Goal: Transaction & Acquisition: Purchase product/service

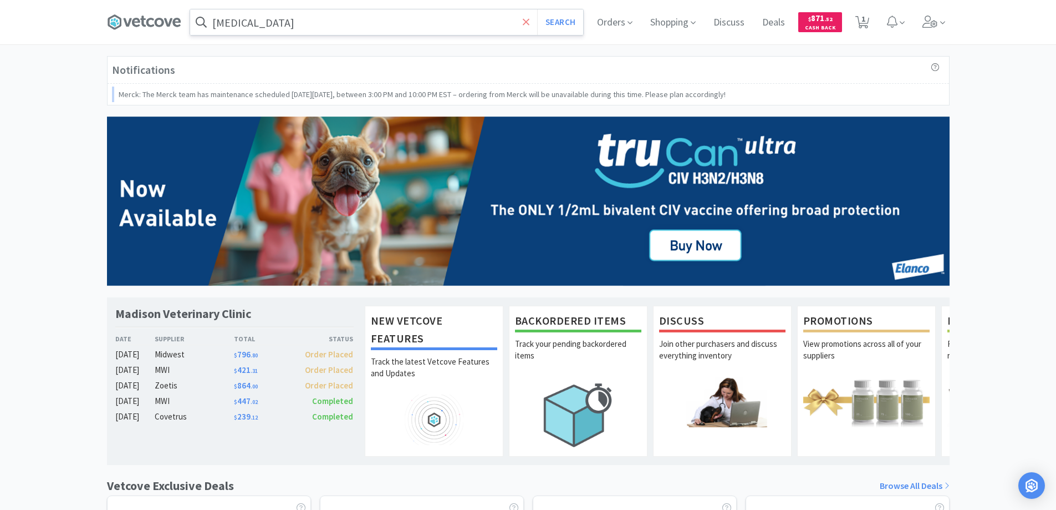
click at [527, 24] on icon at bounding box center [526, 22] width 7 height 11
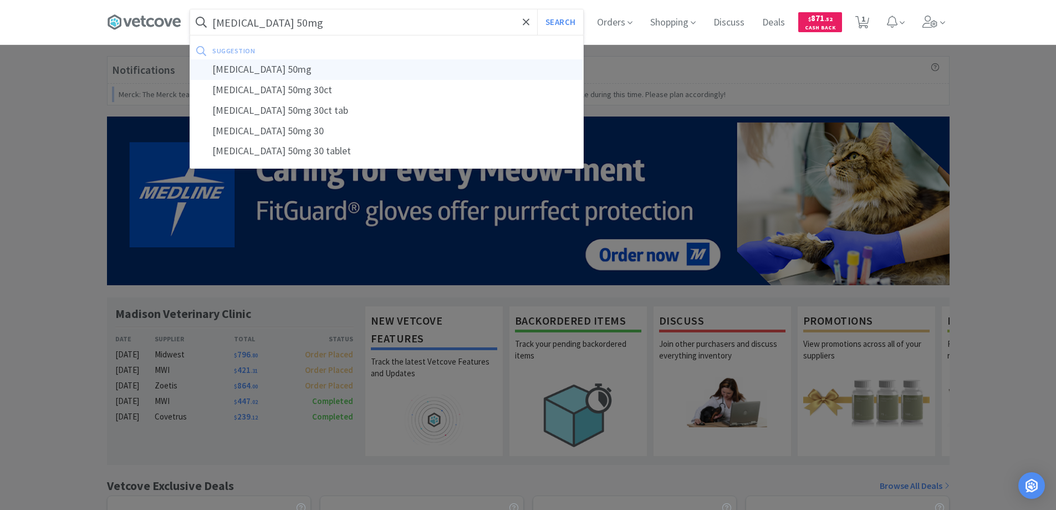
type input "[MEDICAL_DATA] 50mg"
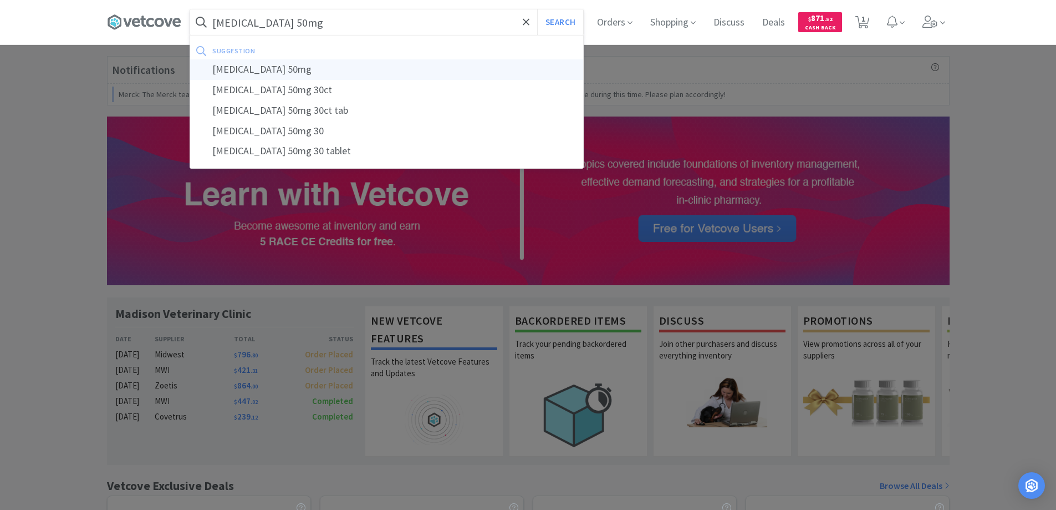
click at [244, 69] on div "[MEDICAL_DATA] 50mg" at bounding box center [386, 69] width 393 height 21
select select "3"
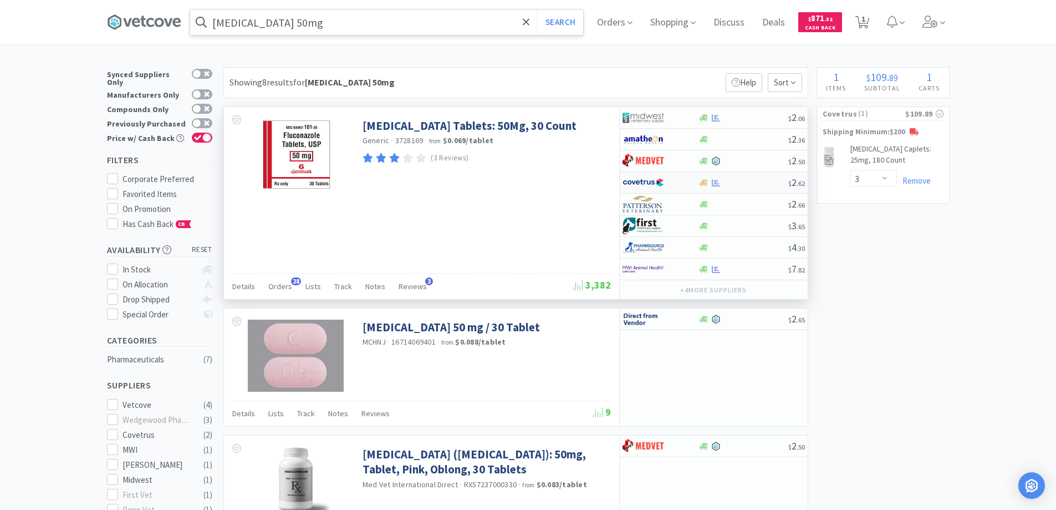
click at [675, 182] on div at bounding box center [653, 182] width 61 height 19
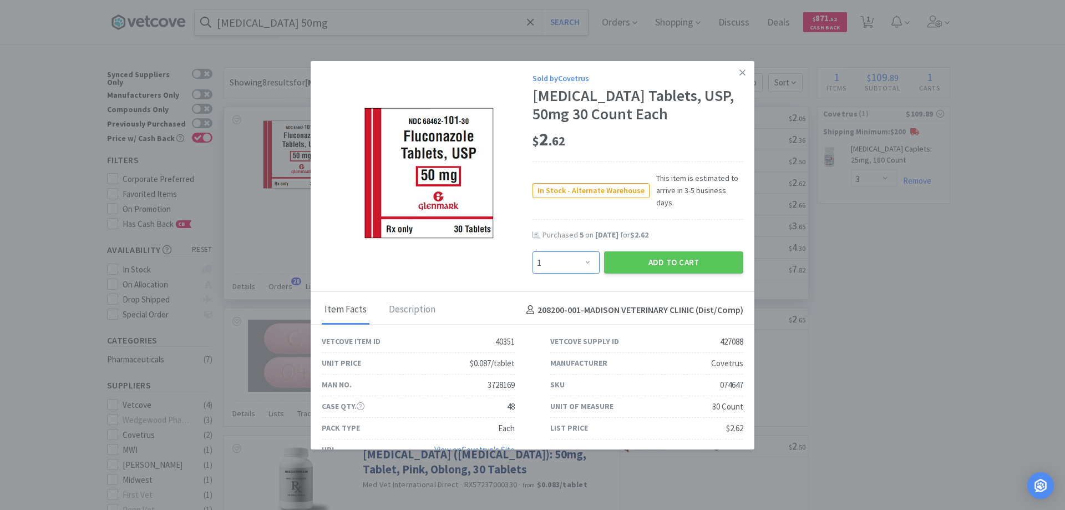
drag, startPoint x: 581, startPoint y: 247, endPoint x: 581, endPoint y: 240, distance: 7.8
click at [581, 251] on select "Enter Quantity 1 2 3 4 5 6 7 8 9 10 11 12 13 14 15 16 17 18 19 20 Enter Quantity" at bounding box center [565, 262] width 67 height 22
select select "4"
click at [532, 251] on select "Enter Quantity 1 2 3 4 5 6 7 8 9 10 11 12 13 14 15 16 17 18 19 20 Enter Quantity" at bounding box center [565, 262] width 67 height 22
click at [665, 251] on button "Add to Cart" at bounding box center [673, 262] width 139 height 22
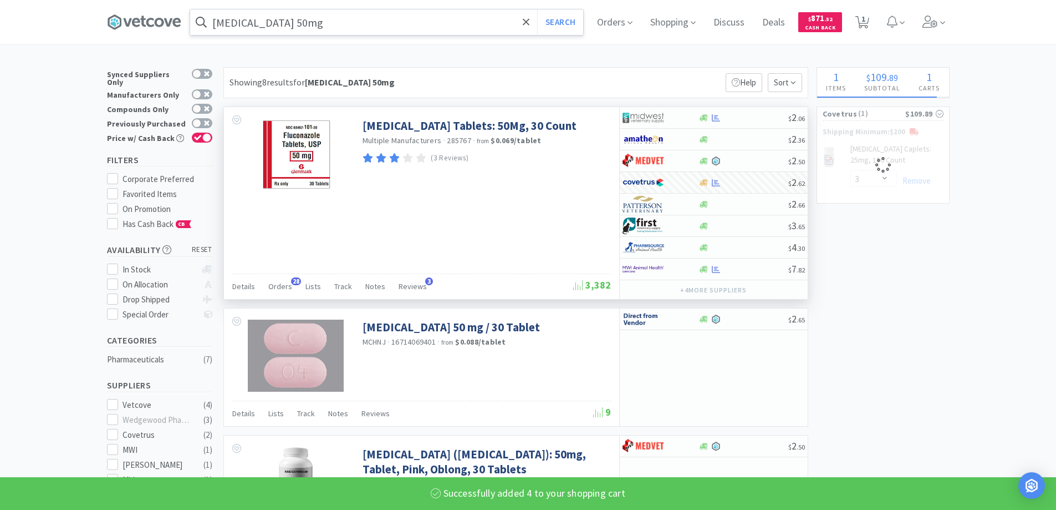
select select "4"
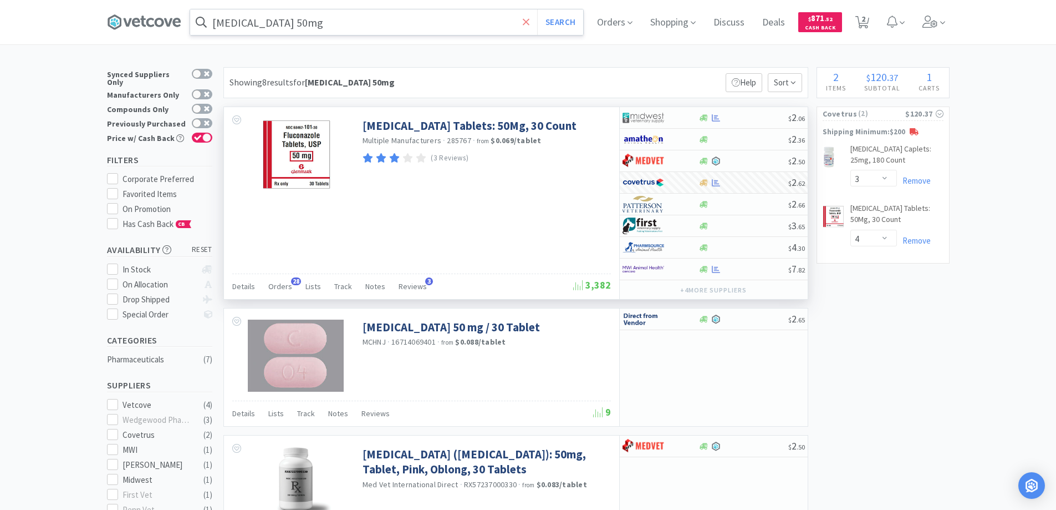
click at [528, 20] on icon at bounding box center [526, 21] width 7 height 7
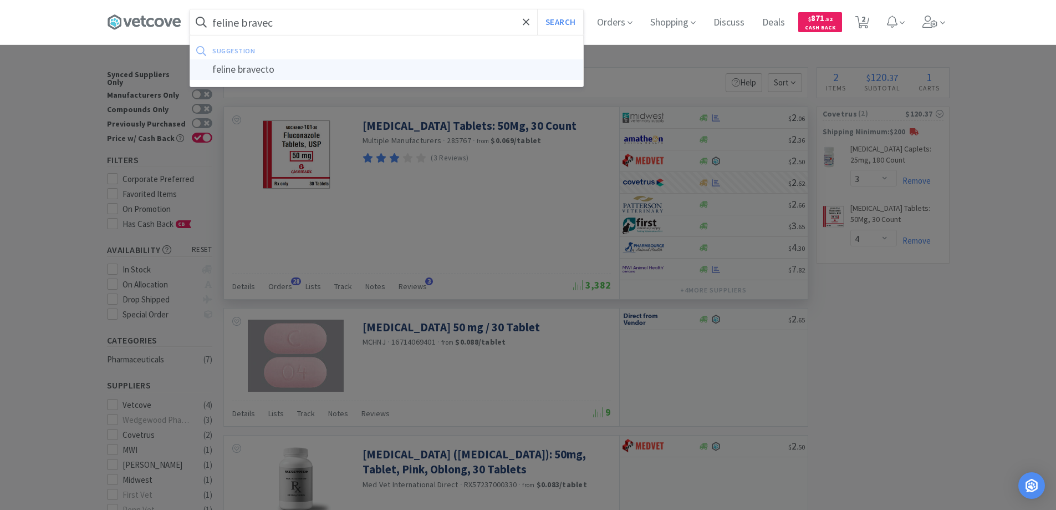
click at [268, 71] on div "feline bravecto" at bounding box center [386, 69] width 393 height 21
type input "feline bravecto"
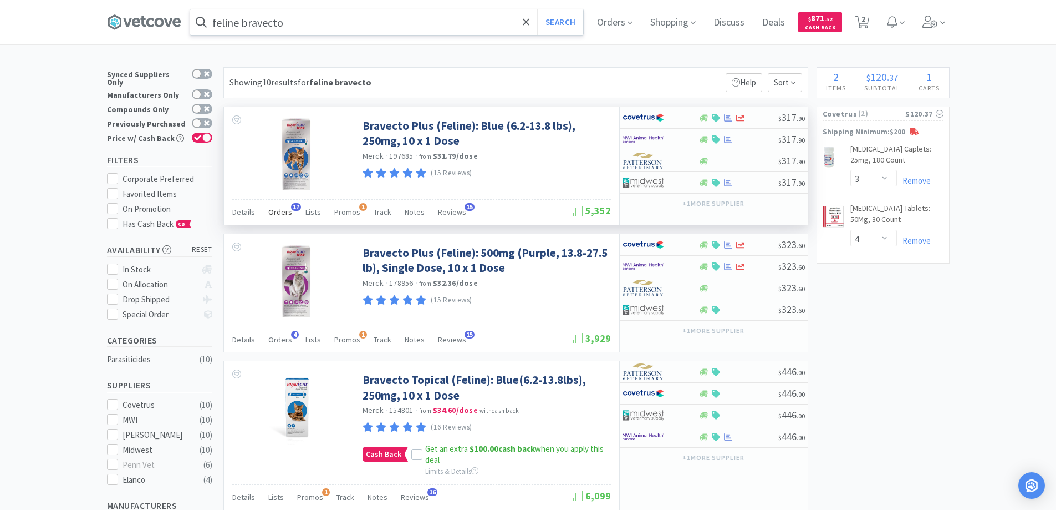
click at [294, 206] on span "17" at bounding box center [296, 207] width 10 height 8
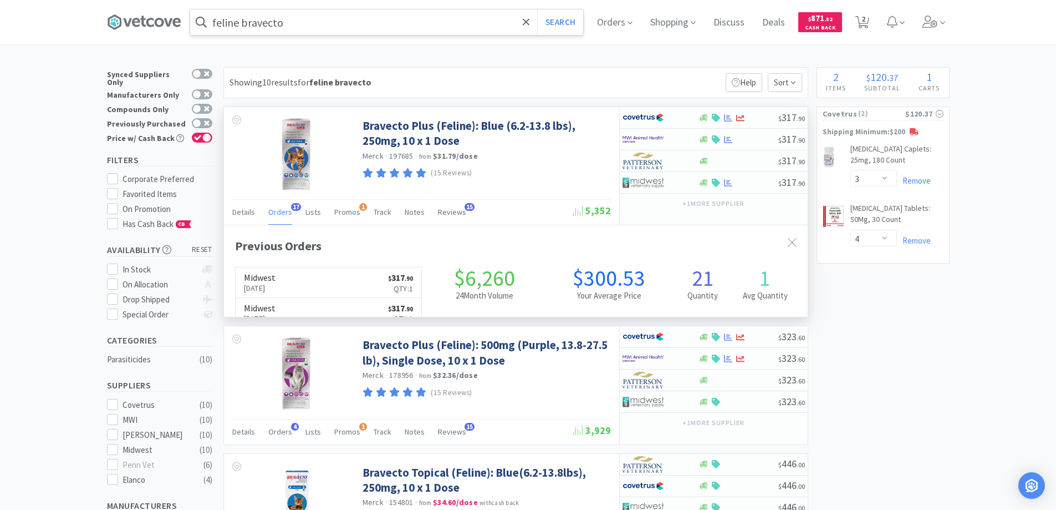
scroll to position [297, 584]
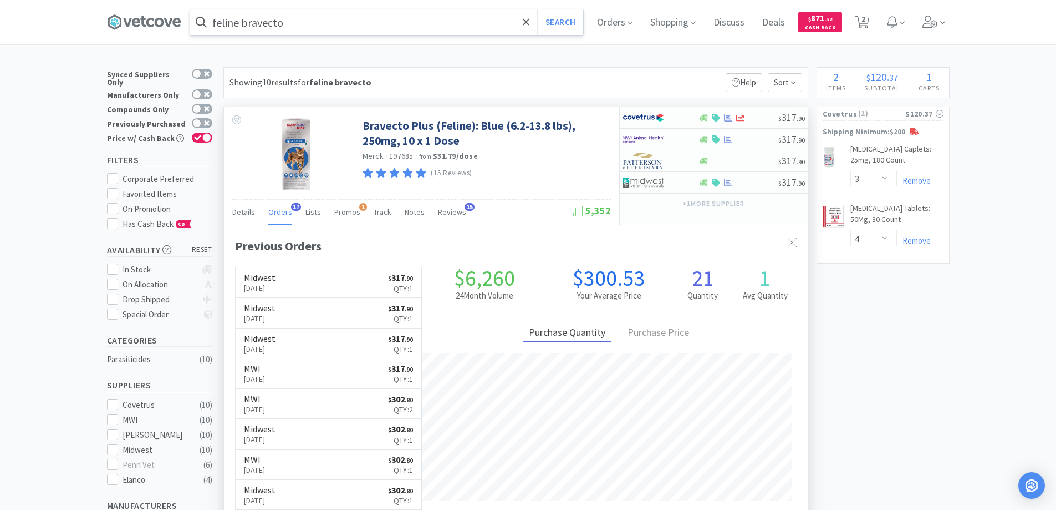
click at [294, 206] on span "17" at bounding box center [296, 207] width 10 height 8
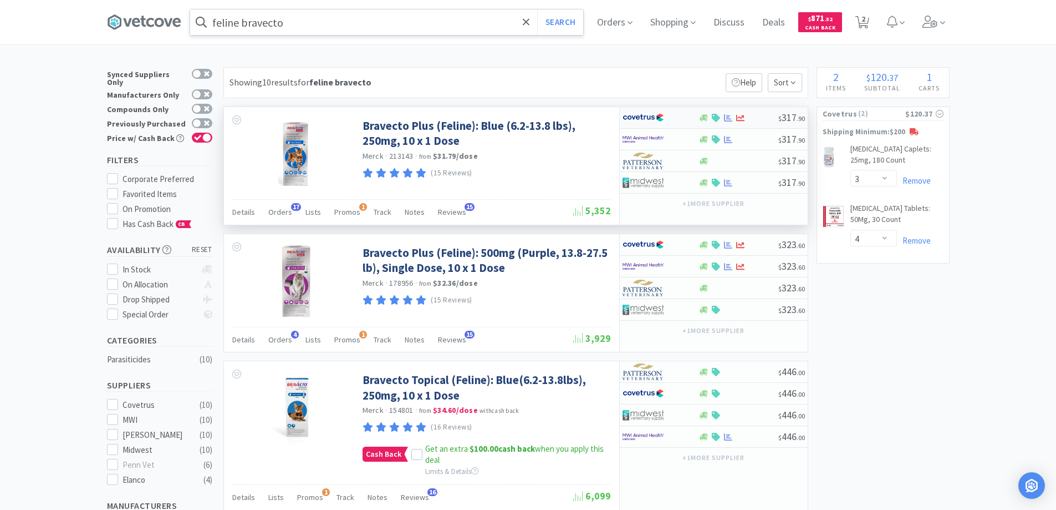
click at [680, 120] on div at bounding box center [653, 117] width 61 height 19
select select "1"
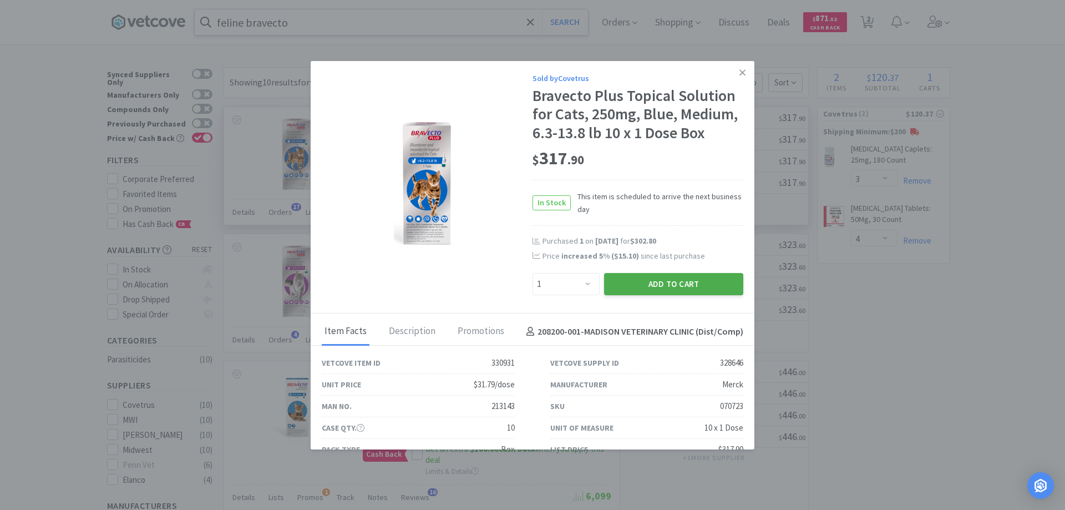
click at [657, 285] on button "Add to Cart" at bounding box center [673, 284] width 139 height 22
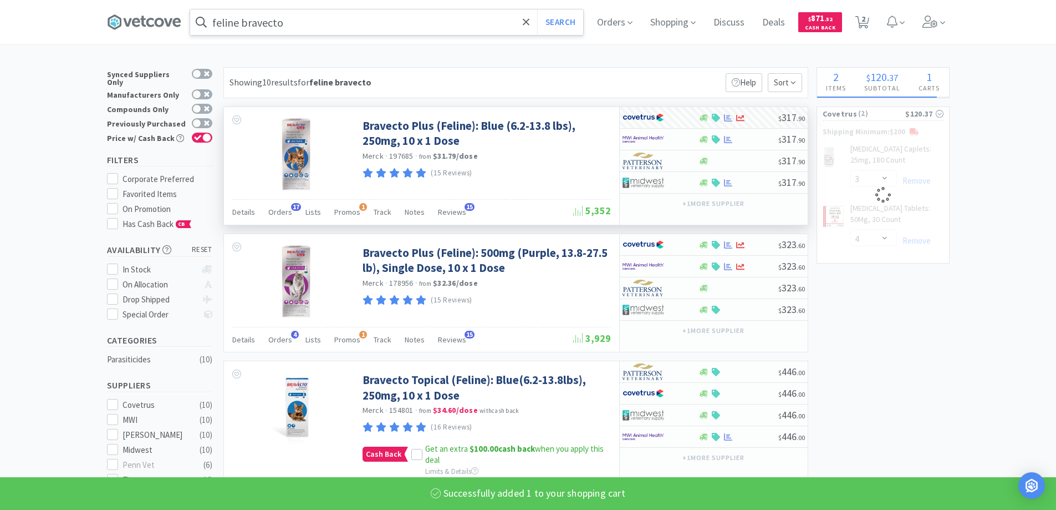
select select "1"
select select "3"
select select "4"
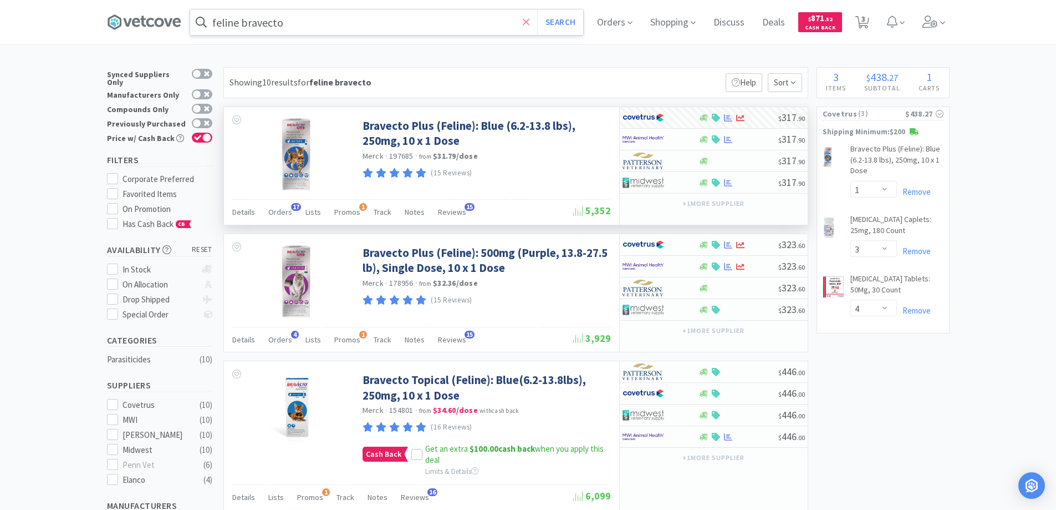
click at [530, 19] on icon at bounding box center [526, 22] width 7 height 11
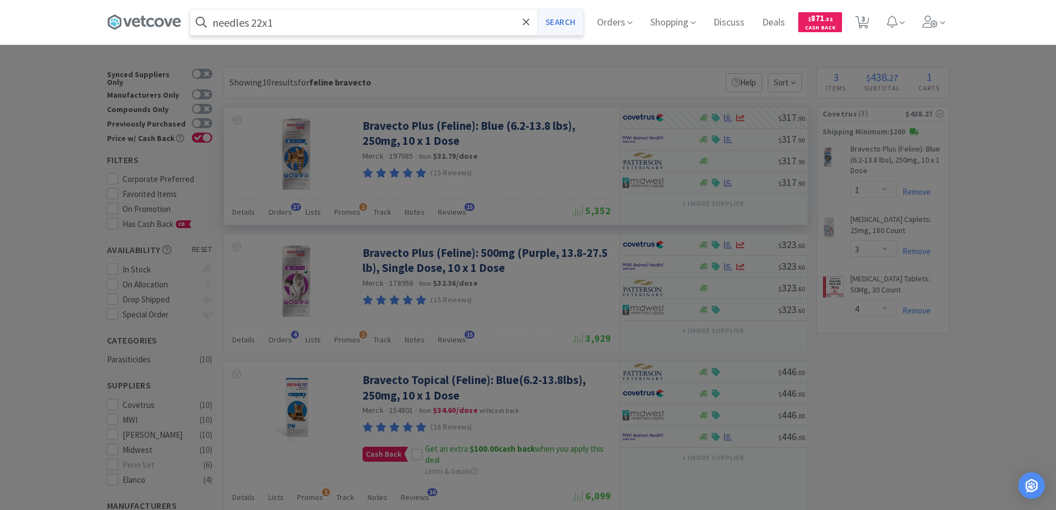
type input "needles 22x1"
click at [559, 23] on button "Search" at bounding box center [560, 22] width 46 height 26
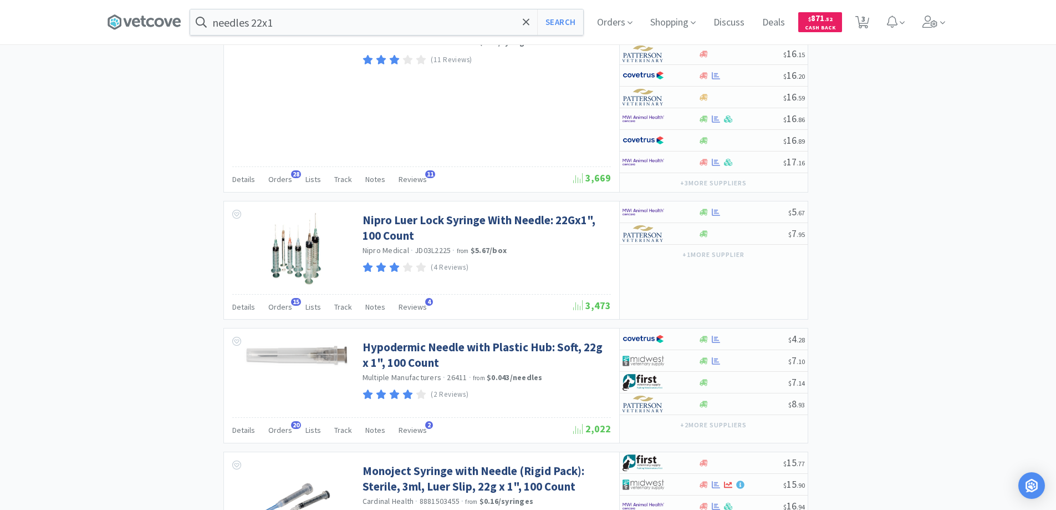
scroll to position [1109, 0]
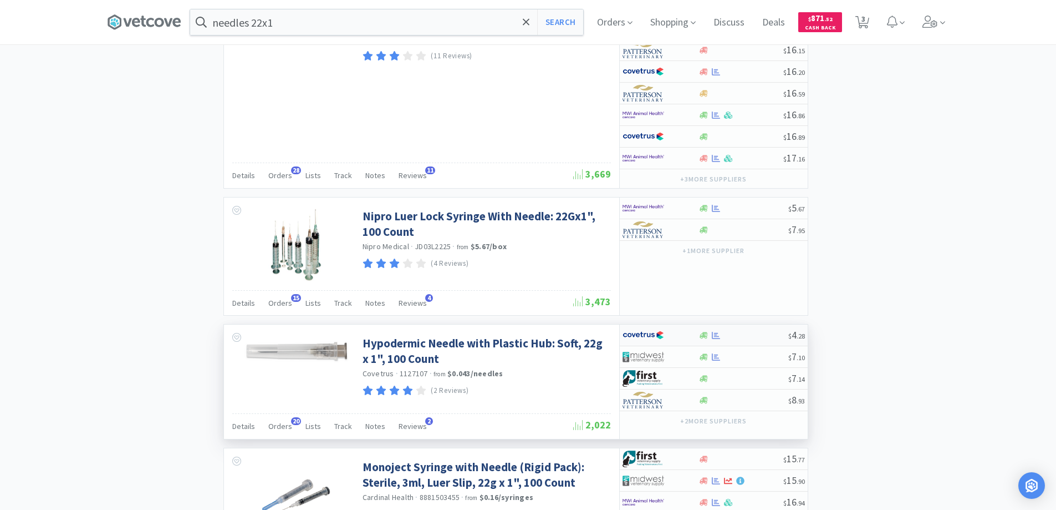
click at [683, 335] on div at bounding box center [653, 335] width 61 height 19
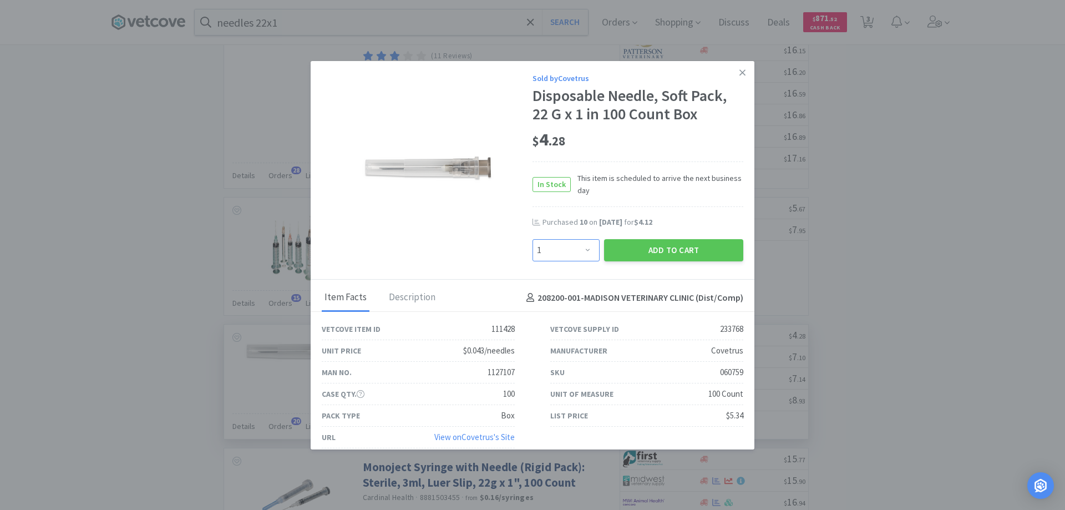
click at [584, 249] on select "Enter Quantity 1 2 3 4 5 6 7 8 9 10 11 12 13 14 15 16 17 18 19 20 Enter Quantity" at bounding box center [565, 250] width 67 height 22
select select "10"
click at [532, 239] on select "Enter Quantity 1 2 3 4 5 6 7 8 9 10 11 12 13 14 15 16 17 18 19 20 Enter Quantity" at bounding box center [565, 250] width 67 height 22
click at [645, 255] on button "Add to Cart" at bounding box center [673, 250] width 139 height 22
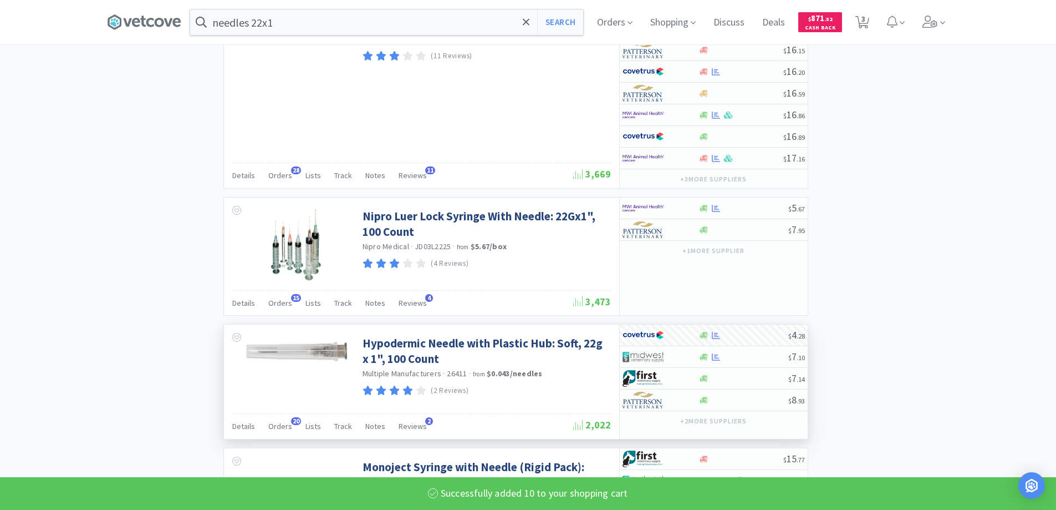
select select "10"
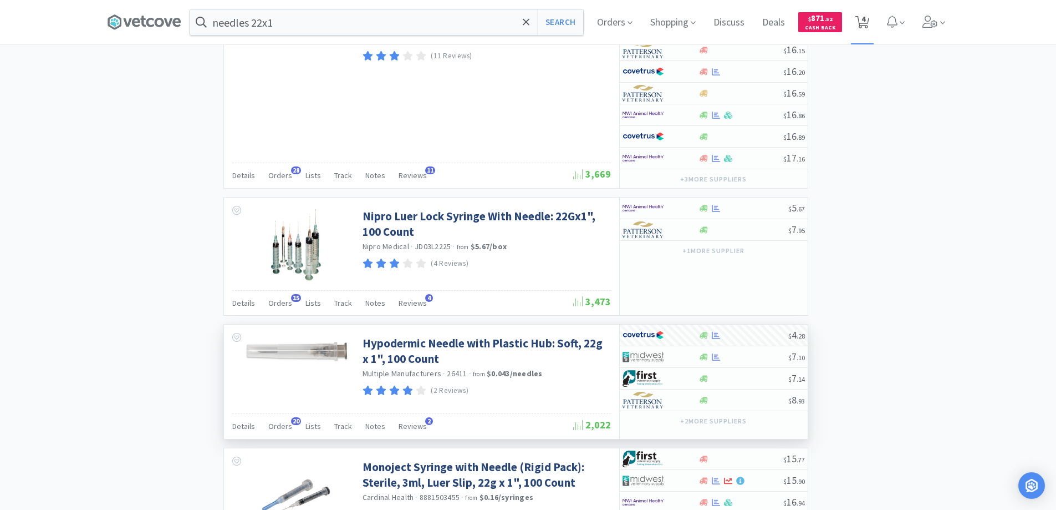
click at [866, 19] on span "4" at bounding box center [864, 19] width 4 height 44
select select "1"
select select "3"
select select "4"
select select "10"
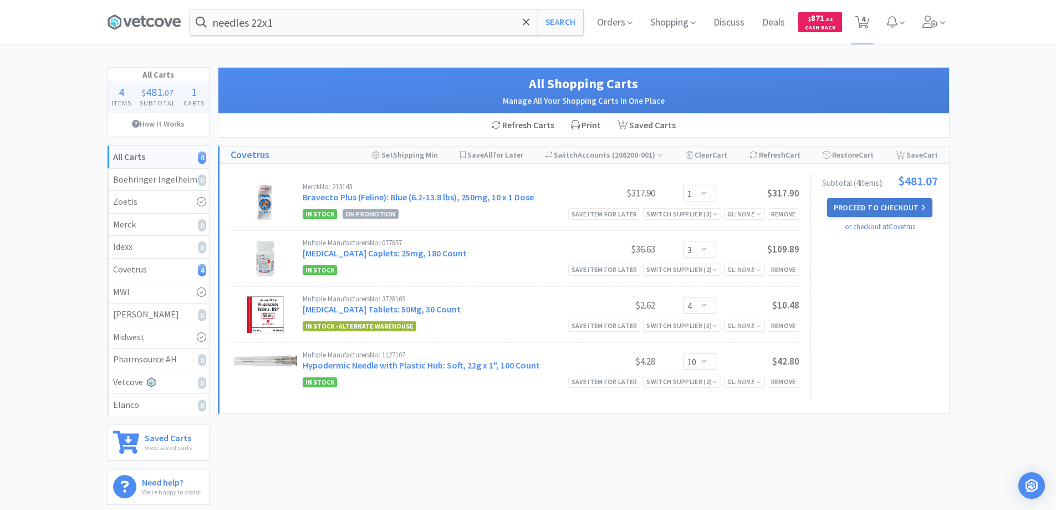
click at [841, 206] on button "Proceed to Checkout" at bounding box center [879, 207] width 105 height 19
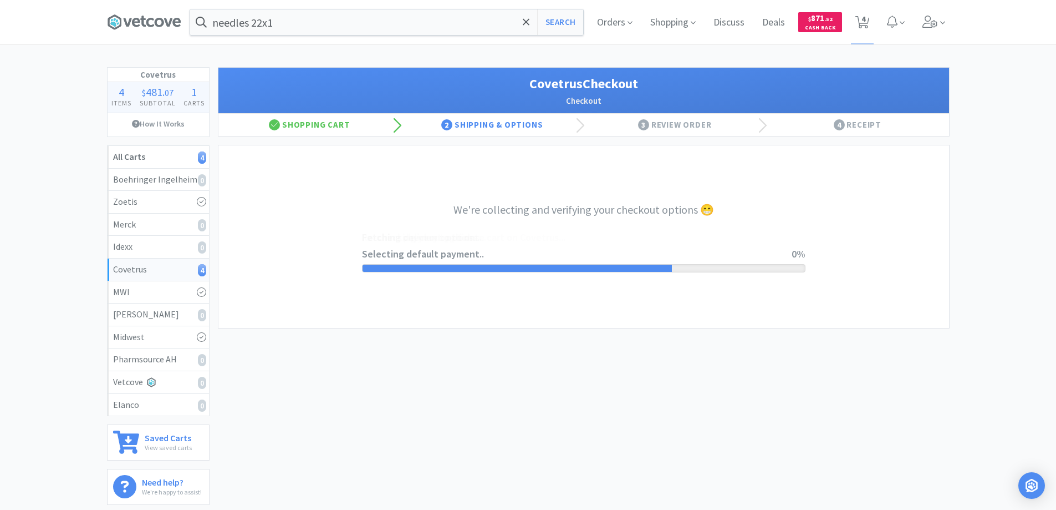
select select "ACCOUNT"
select select "cvt-standard-net"
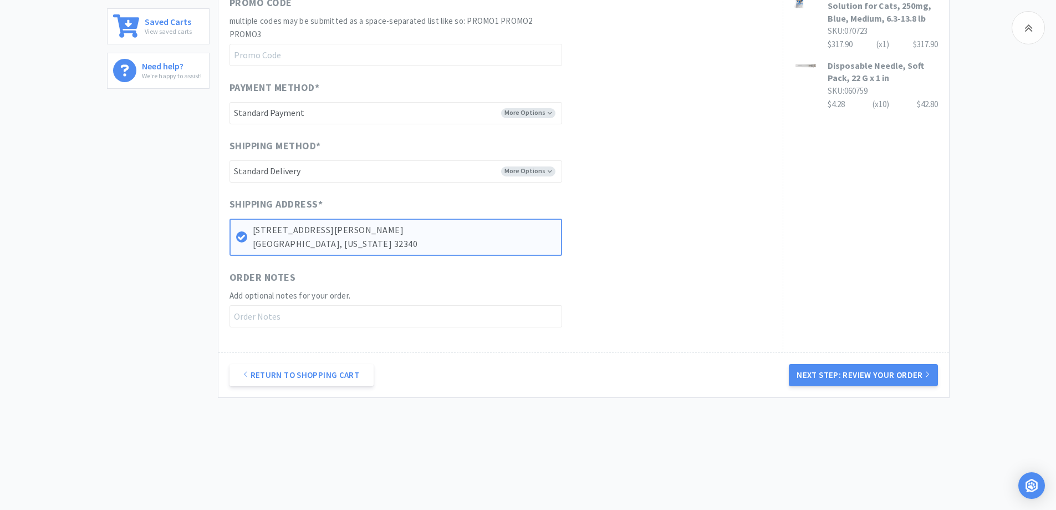
scroll to position [418, 0]
click at [826, 373] on button "Next Step: Review Your Order" at bounding box center [863, 373] width 149 height 22
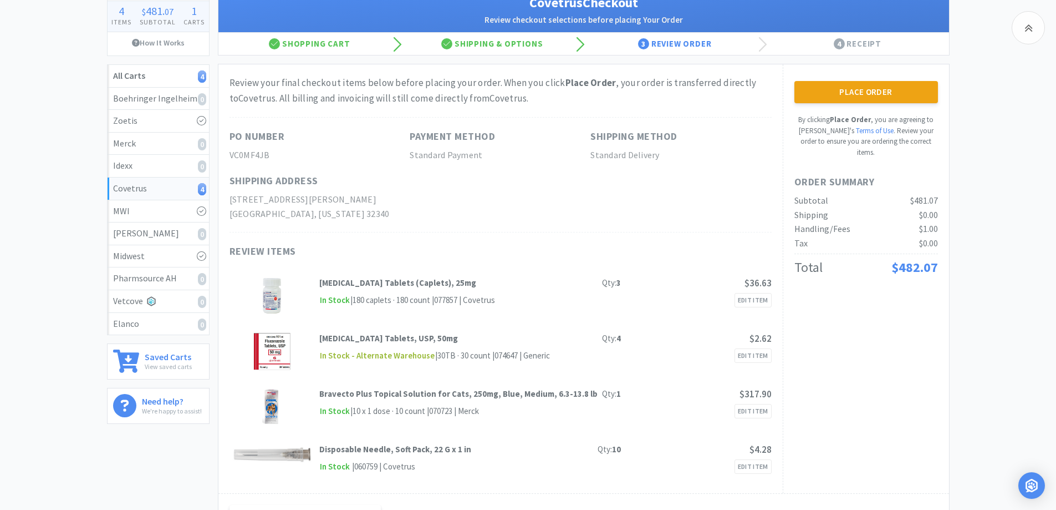
scroll to position [0, 0]
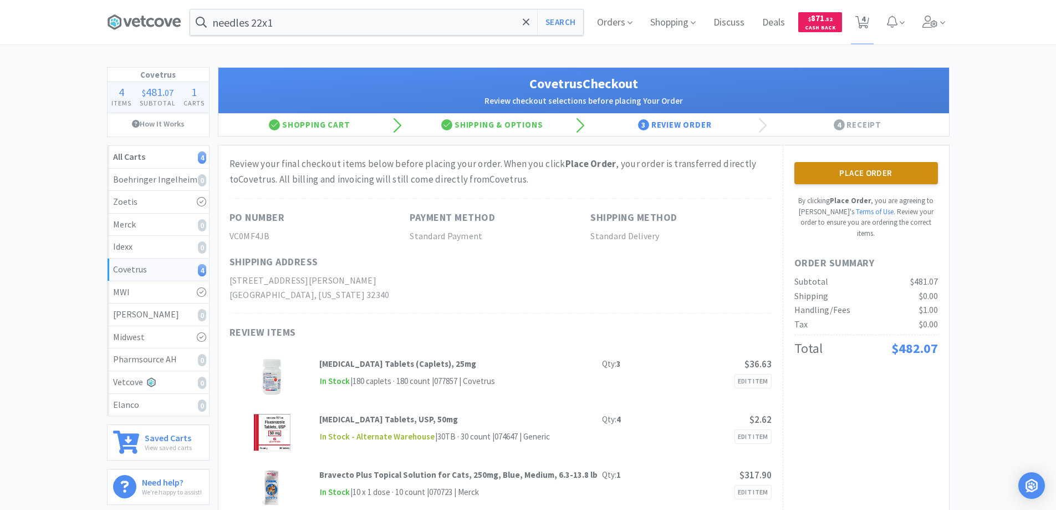
click at [850, 174] on button "Place Order" at bounding box center [867, 173] width 144 height 22
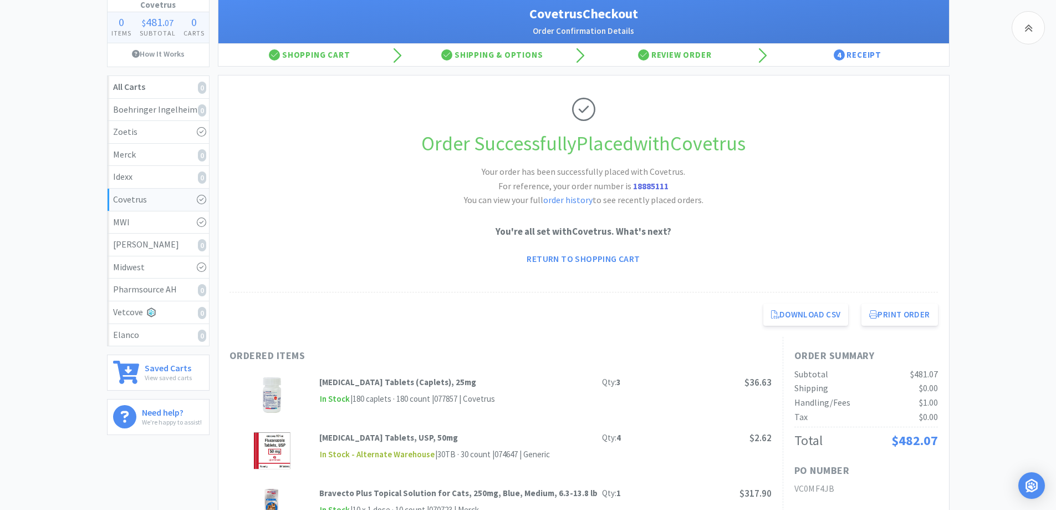
scroll to position [166, 0]
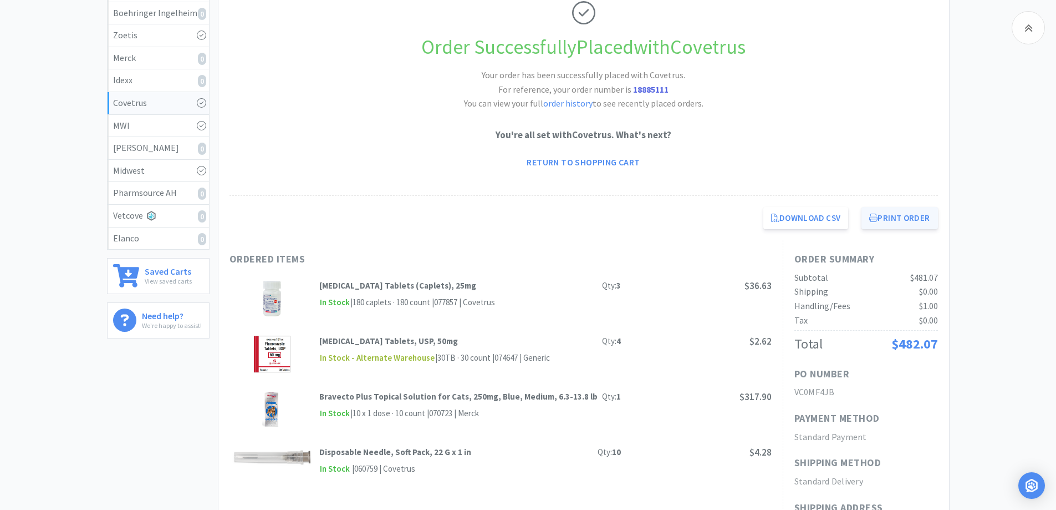
click at [889, 217] on button "Print Order" at bounding box center [900, 218] width 76 height 22
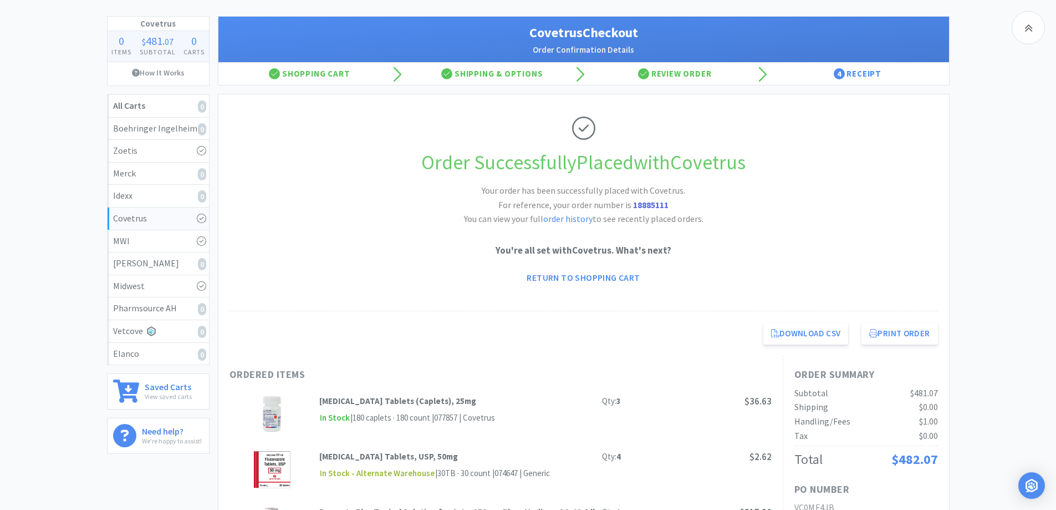
scroll to position [0, 0]
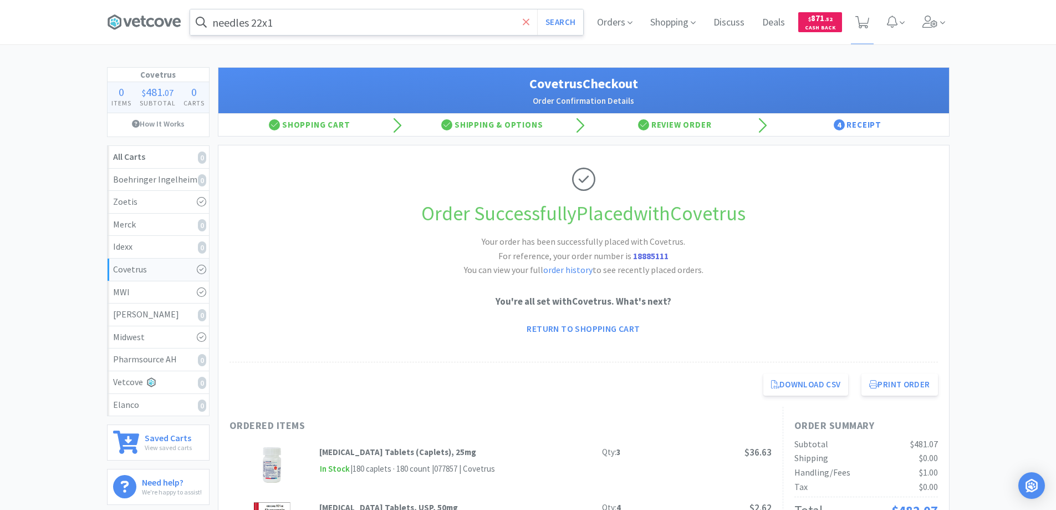
click at [528, 21] on icon at bounding box center [526, 22] width 7 height 11
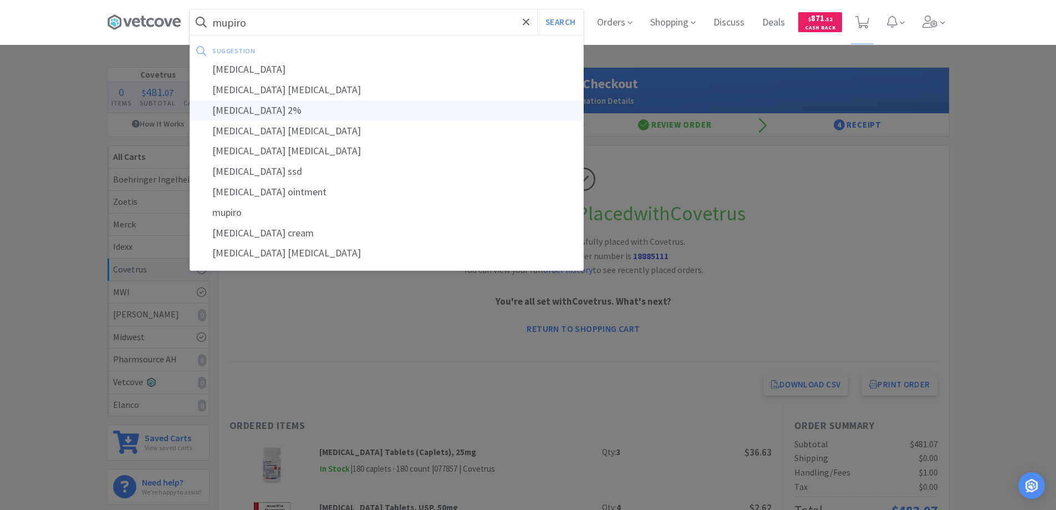
click at [244, 111] on div "[MEDICAL_DATA] 2%" at bounding box center [386, 110] width 393 height 21
type input "[MEDICAL_DATA] 2%"
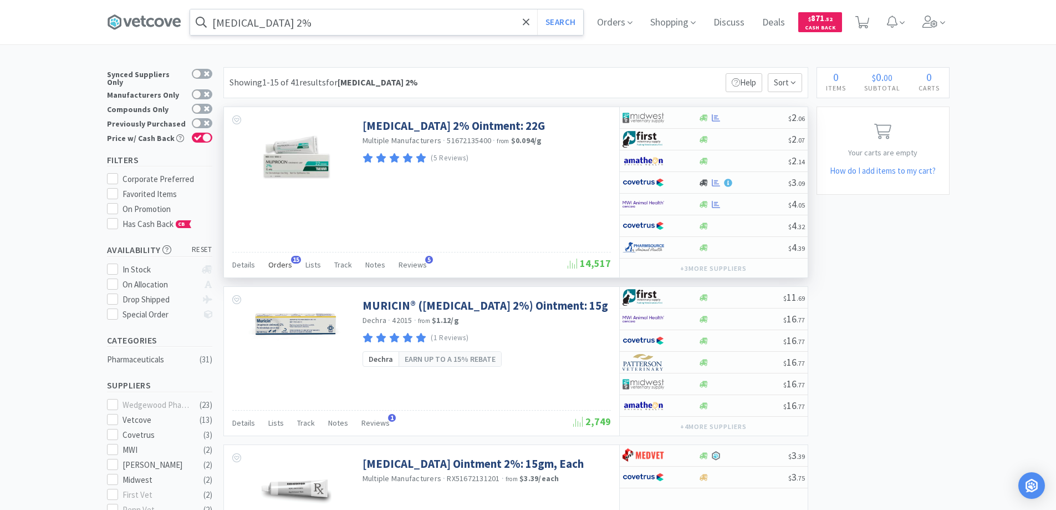
click at [293, 259] on span "15" at bounding box center [296, 260] width 10 height 8
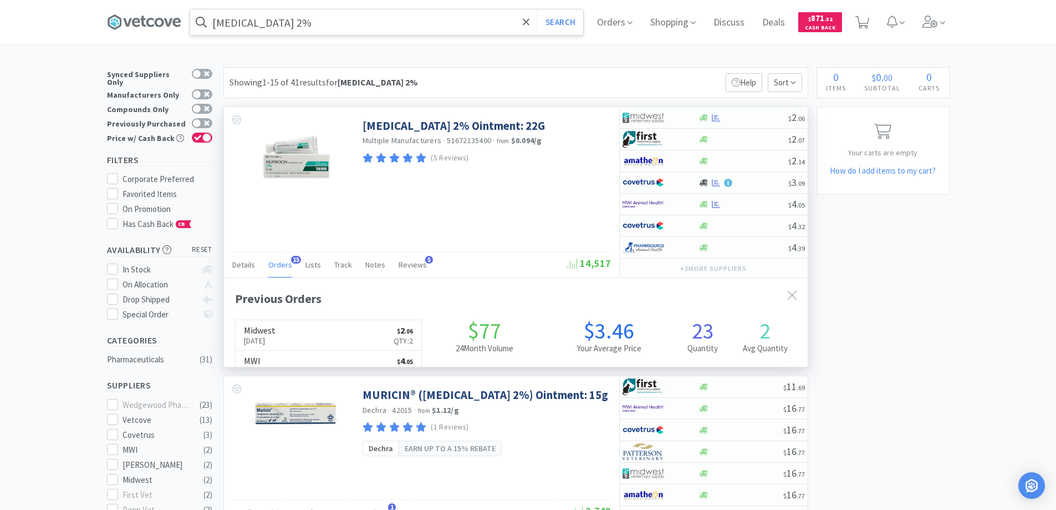
scroll to position [297, 584]
